Goal: Information Seeking & Learning: Learn about a topic

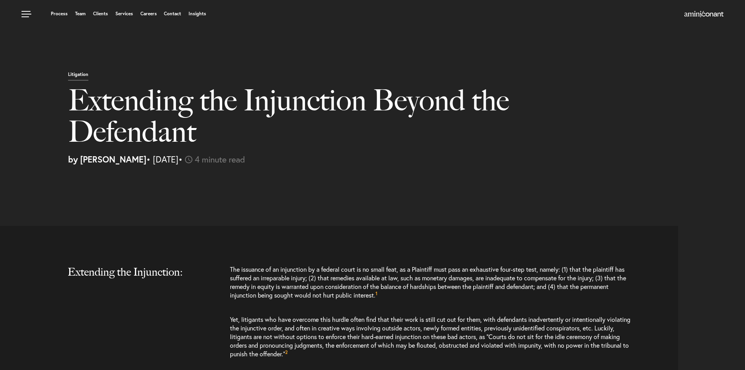
select select "US"
select select "Austin"
select select "Business and Civil Litigation"
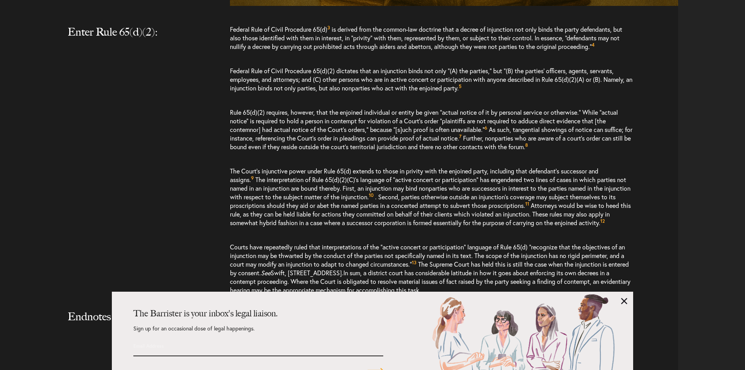
scroll to position [809, 0]
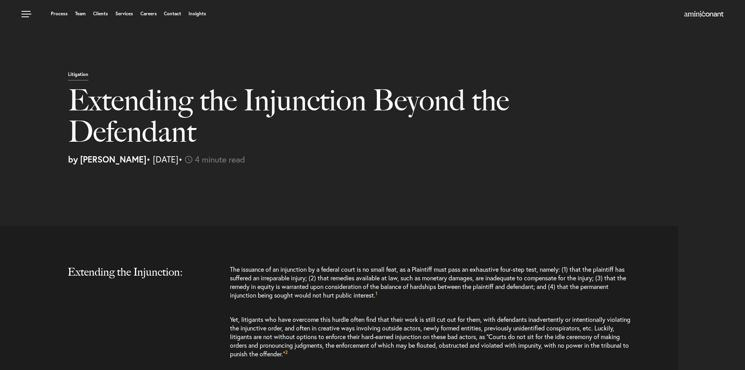
select select "US"
select select "Austin"
select select "Business and Civil Litigation"
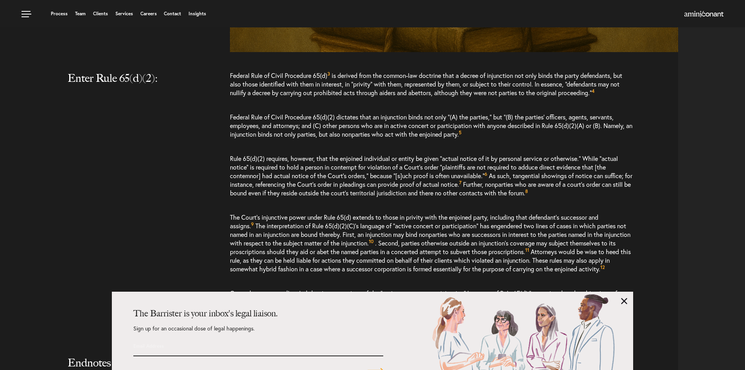
scroll to position [743, 0]
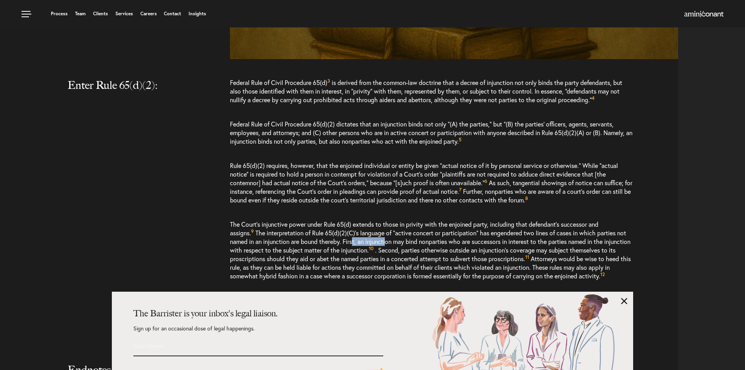
drag, startPoint x: 327, startPoint y: 241, endPoint x: 361, endPoint y: 241, distance: 34.4
click at [361, 241] on p "The Court’s injunctive power under Rule 65(d) extends to those in privity with …" at bounding box center [431, 250] width 403 height 76
click at [370, 241] on p "The Court’s injunctive power under Rule 65(d) extends to those in privity with …" at bounding box center [431, 250] width 403 height 76
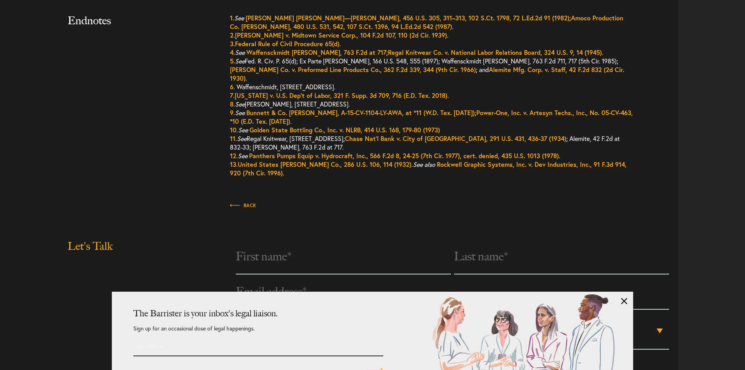
scroll to position [1095, 0]
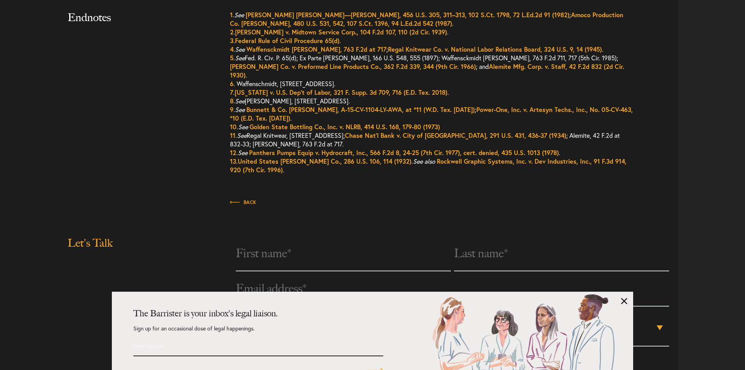
drag, startPoint x: 277, startPoint y: 48, endPoint x: 194, endPoint y: 78, distance: 87.7
click at [192, 76] on div "Endnotes 1 . See Weinberger v. Romero—Barcelo, 456 U.S. 305, 311–313, 102 S.Ct.…" at bounding box center [342, 96] width 672 height 171
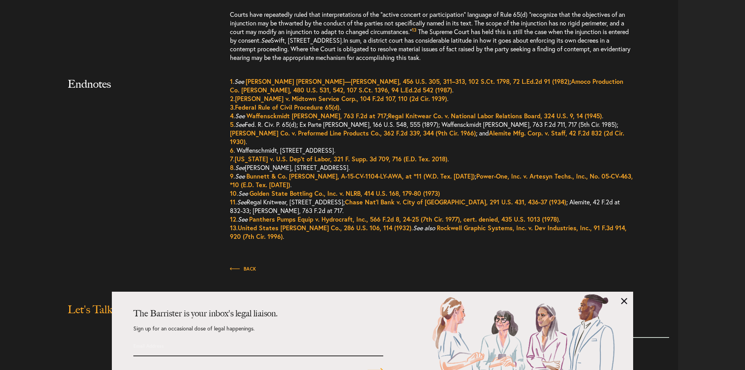
scroll to position [1056, 0]
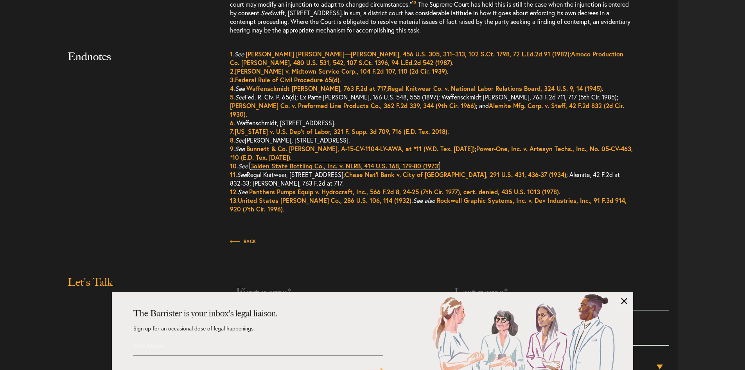
click at [267, 162] on link "Golden State Bottling Co., Inc. v. NLRB, 414 U.S. 168, 179-80 (1973)" at bounding box center [345, 166] width 190 height 8
click at [248, 147] on link "Power-One, Inc. v. Artesyn Techs., Inc., No. 05-CV-463, *10 (E.D. Tex. [DATE])" at bounding box center [431, 152] width 403 height 17
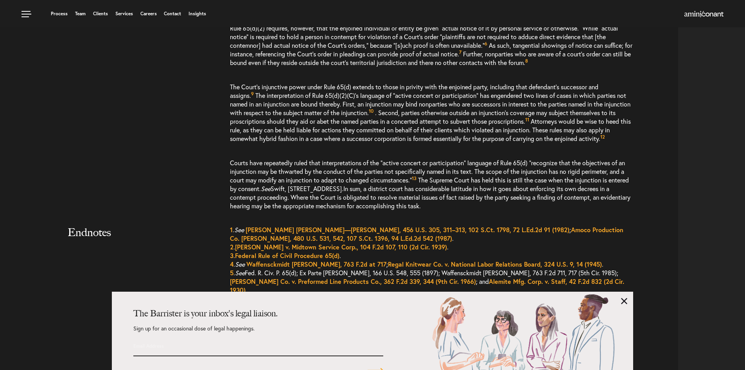
scroll to position [860, 0]
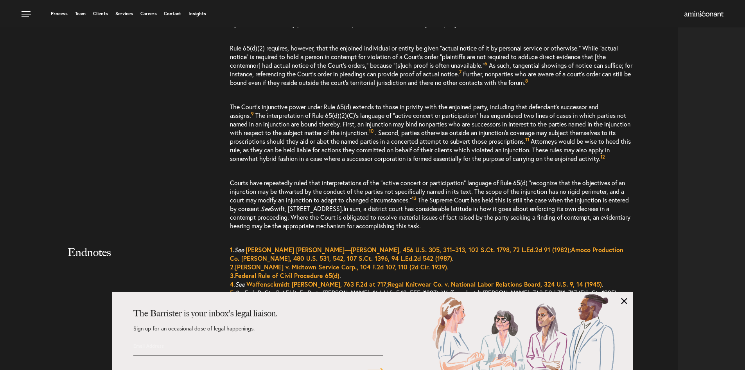
drag, startPoint x: 357, startPoint y: 133, endPoint x: 334, endPoint y: 123, distance: 24.9
click at [334, 123] on p "The Court’s injunctive power under Rule 65(d) extends to those in privity with …" at bounding box center [431, 133] width 403 height 76
copy p "an injunction may bind nonparties who are successors in interest to the parties…"
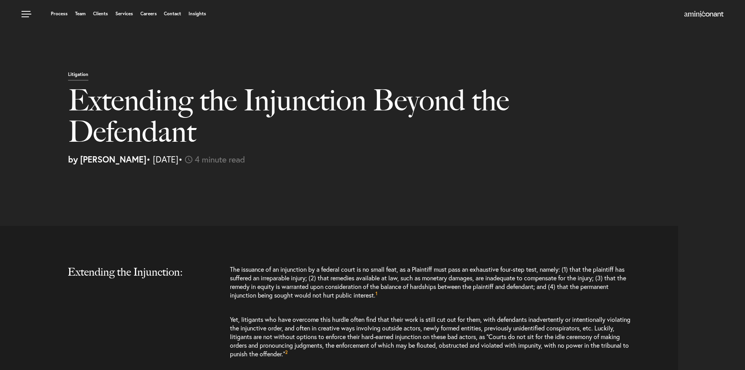
select select "US"
select select "Austin"
select select "Business and Civil Litigation"
select select "US"
select select "Austin"
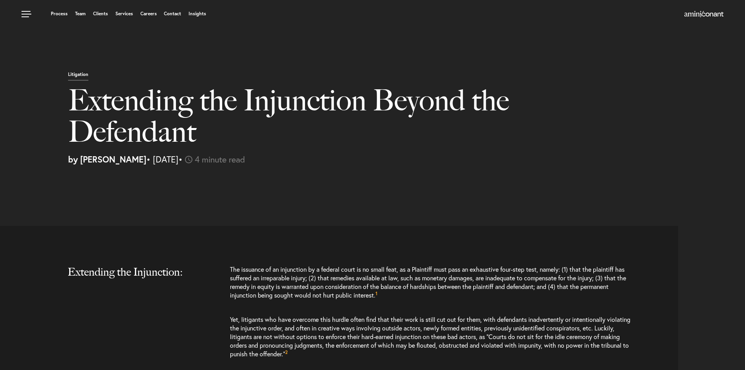
select select "Business and Civil Litigation"
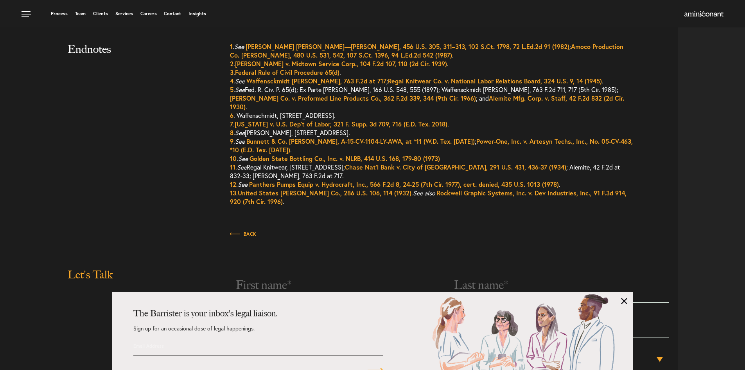
scroll to position [1056, 0]
